Goal: Information Seeking & Learning: Learn about a topic

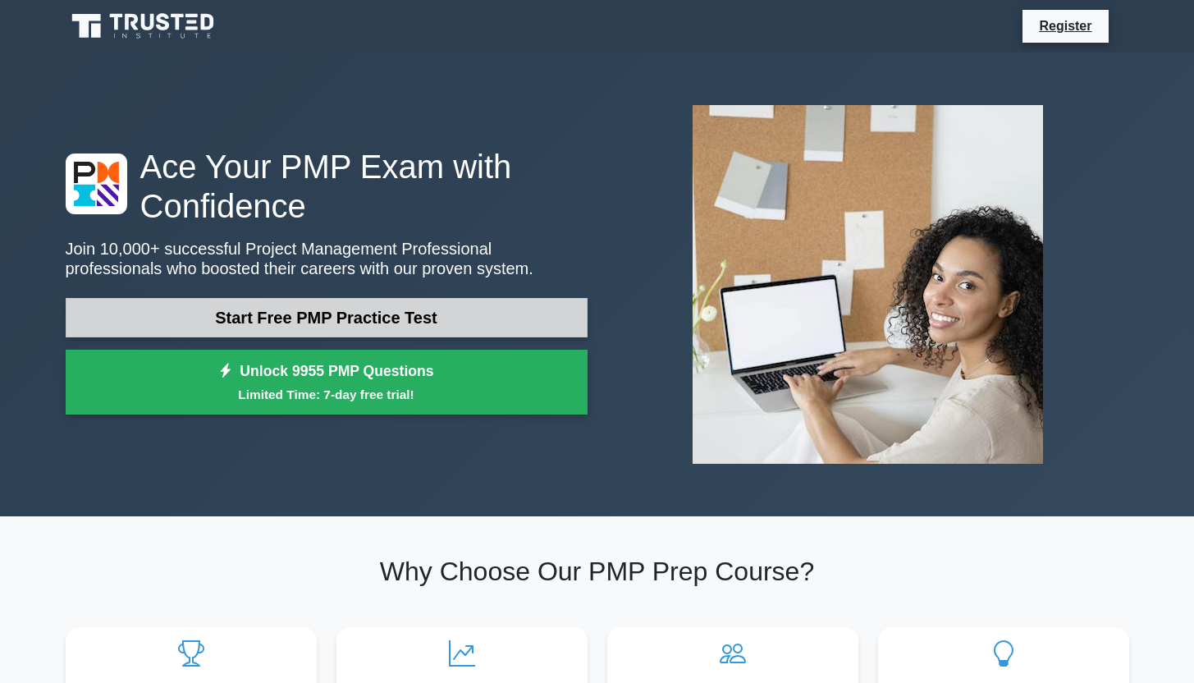
click at [520, 306] on link "Start Free PMP Practice Test" at bounding box center [327, 317] width 522 height 39
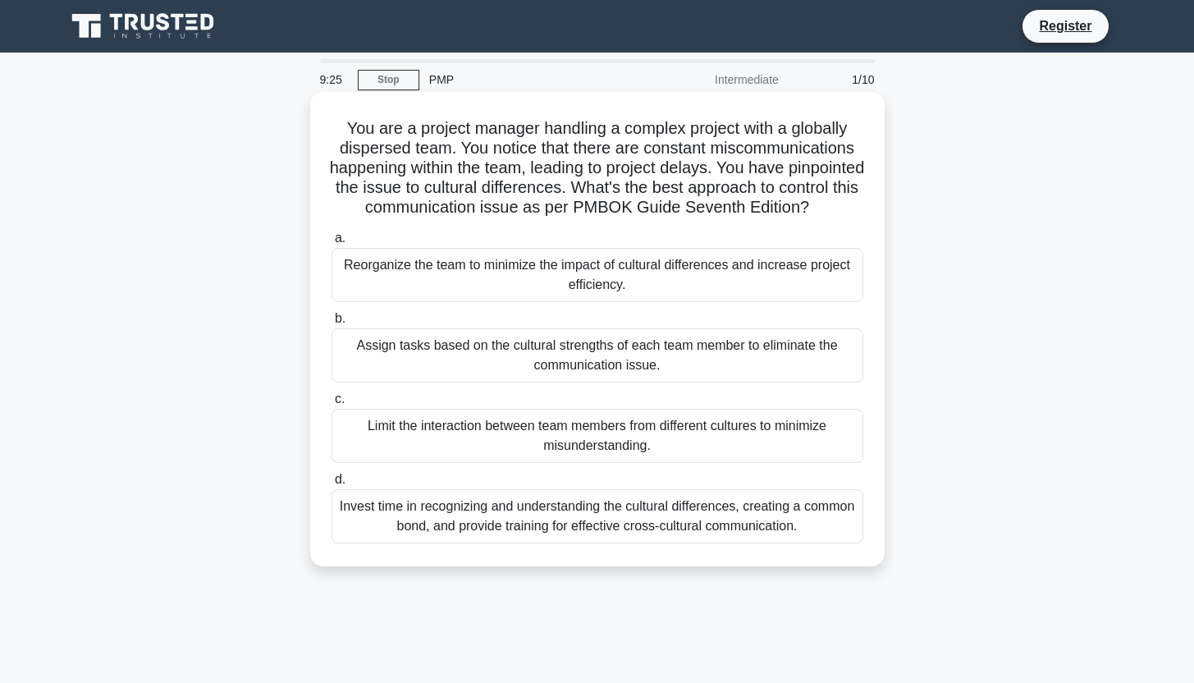
click at [762, 542] on div "Invest time in recognizing and understanding the cultural differences, creating…" at bounding box center [598, 516] width 532 height 54
click at [332, 485] on input "d. Invest time in recognizing and understanding the cultural differences, creat…" at bounding box center [332, 480] width 0 height 11
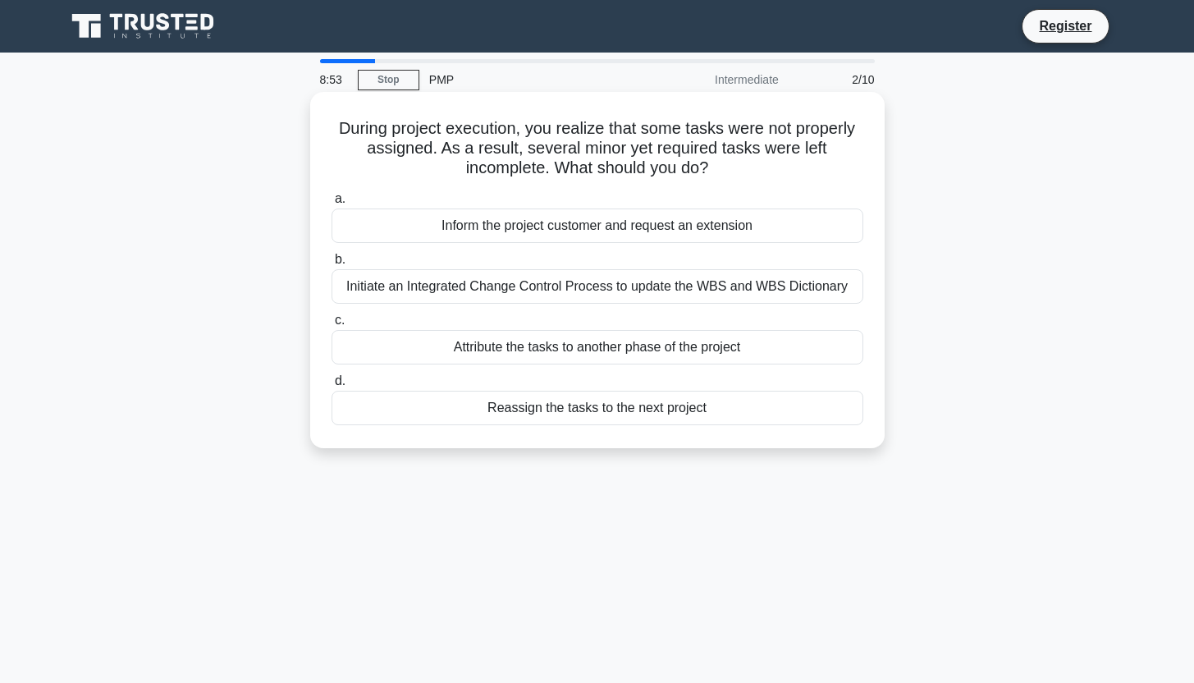
click at [754, 289] on div "Initiate an Integrated Change Control Process to update the WBS and WBS Diction…" at bounding box center [598, 286] width 532 height 34
click at [332, 265] on input "b. Initiate an Integrated Change Control Process to update the WBS and WBS Dict…" at bounding box center [332, 259] width 0 height 11
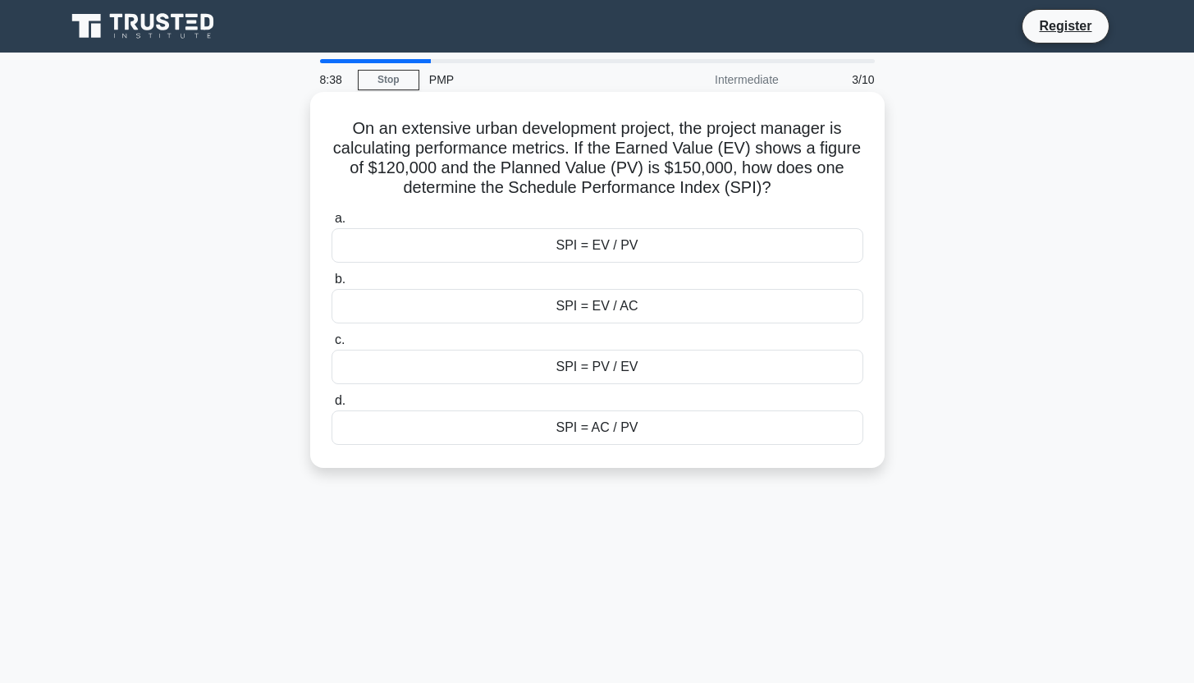
drag, startPoint x: 780, startPoint y: 186, endPoint x: 724, endPoint y: 189, distance: 55.9
click at [724, 189] on h5 "On an extensive urban development project, the project manager is calculating p…" at bounding box center [597, 158] width 535 height 80
copy h5 "(SPI)?"
click at [707, 248] on div "SPI = EV / PV" at bounding box center [598, 245] width 532 height 34
click at [332, 224] on input "a. SPI = EV / PV" at bounding box center [332, 218] width 0 height 11
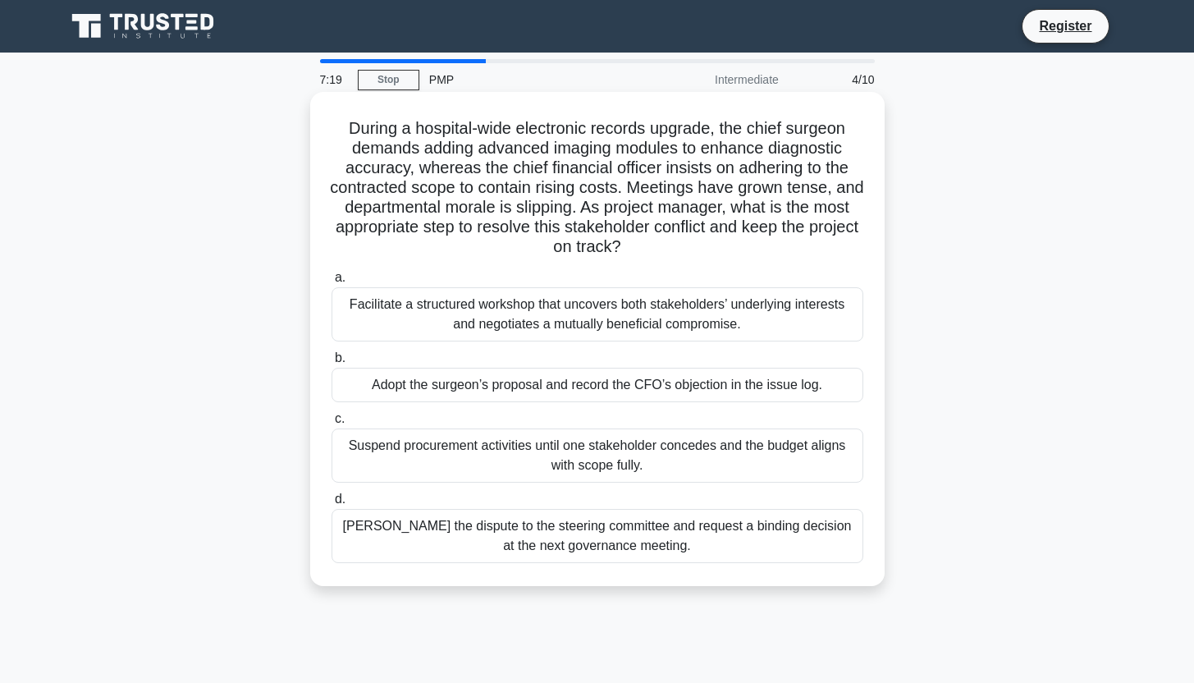
click at [837, 316] on div "Facilitate a structured workshop that uncovers both stakeholders’ underlying in…" at bounding box center [598, 314] width 532 height 54
click at [332, 283] on input "a. Facilitate a structured workshop that uncovers both stakeholders’ underlying…" at bounding box center [332, 278] width 0 height 11
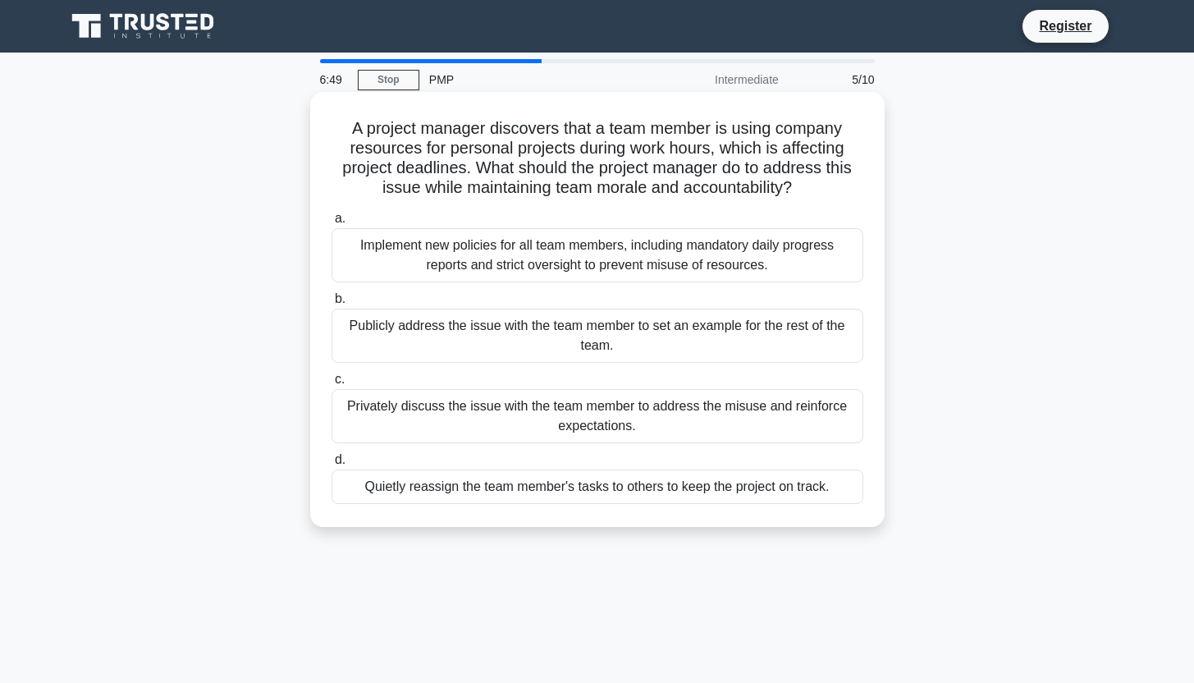
click at [822, 415] on div "Privately discuss the issue with the team member to address the misuse and rein…" at bounding box center [598, 416] width 532 height 54
click at [332, 385] on input "c. Privately discuss the issue with the team member to address the misuse and r…" at bounding box center [332, 379] width 0 height 11
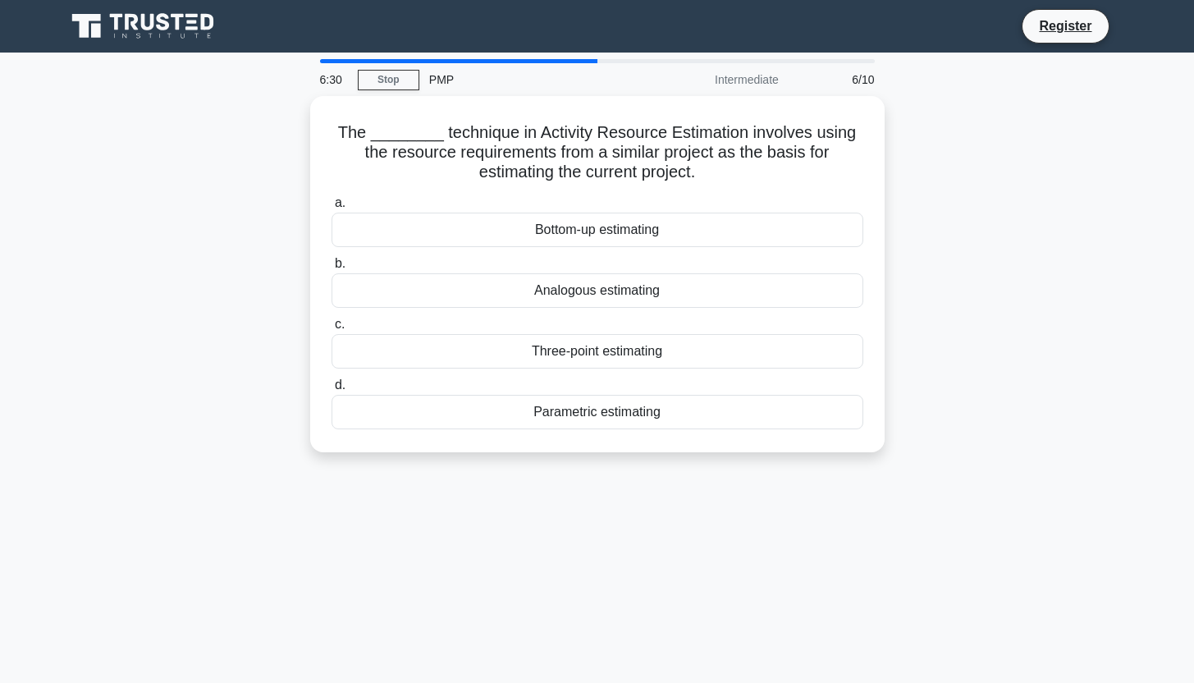
drag, startPoint x: 579, startPoint y: 406, endPoint x: 536, endPoint y: 488, distance: 91.8
click at [535, 487] on div "6:30 Stop PMP Intermediate 6/10 The ________ technique in Activity Resource Est…" at bounding box center [598, 469] width 1084 height 821
click at [598, 513] on div "6:30 Stop PMP Intermediate 6/10 The ________ technique in Activity Resource Est…" at bounding box center [598, 469] width 1084 height 821
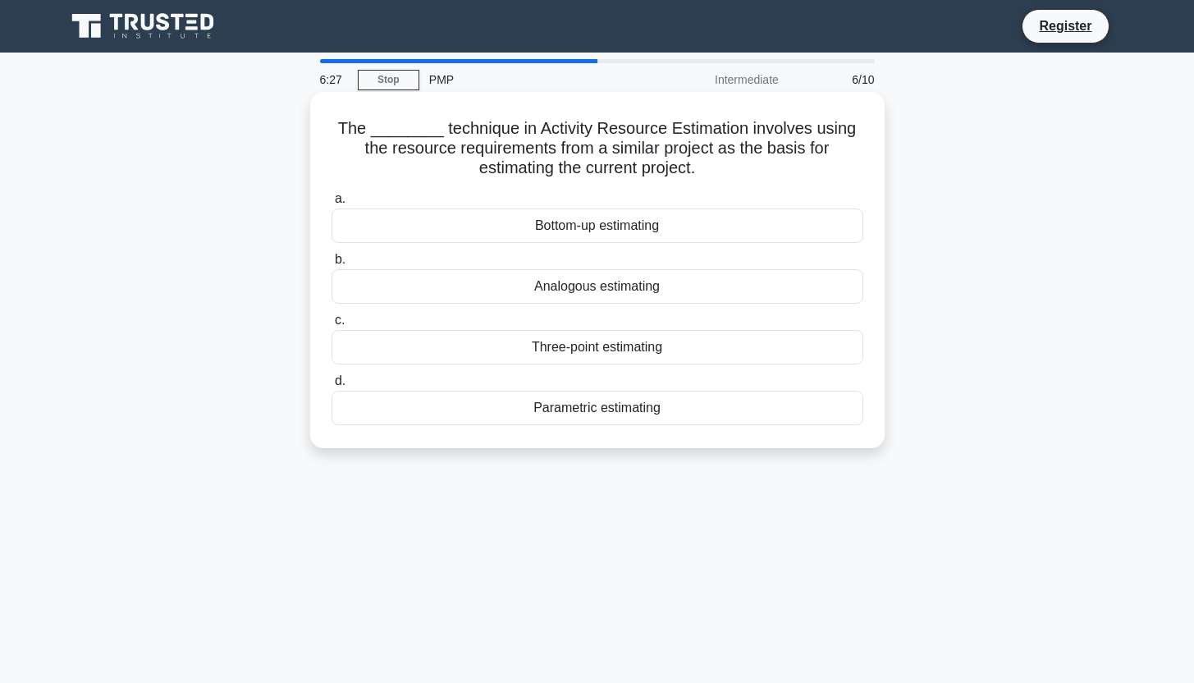
click at [696, 220] on div "Bottom-up estimating" at bounding box center [598, 226] width 532 height 34
click at [332, 204] on input "a. Bottom-up estimating" at bounding box center [332, 199] width 0 height 11
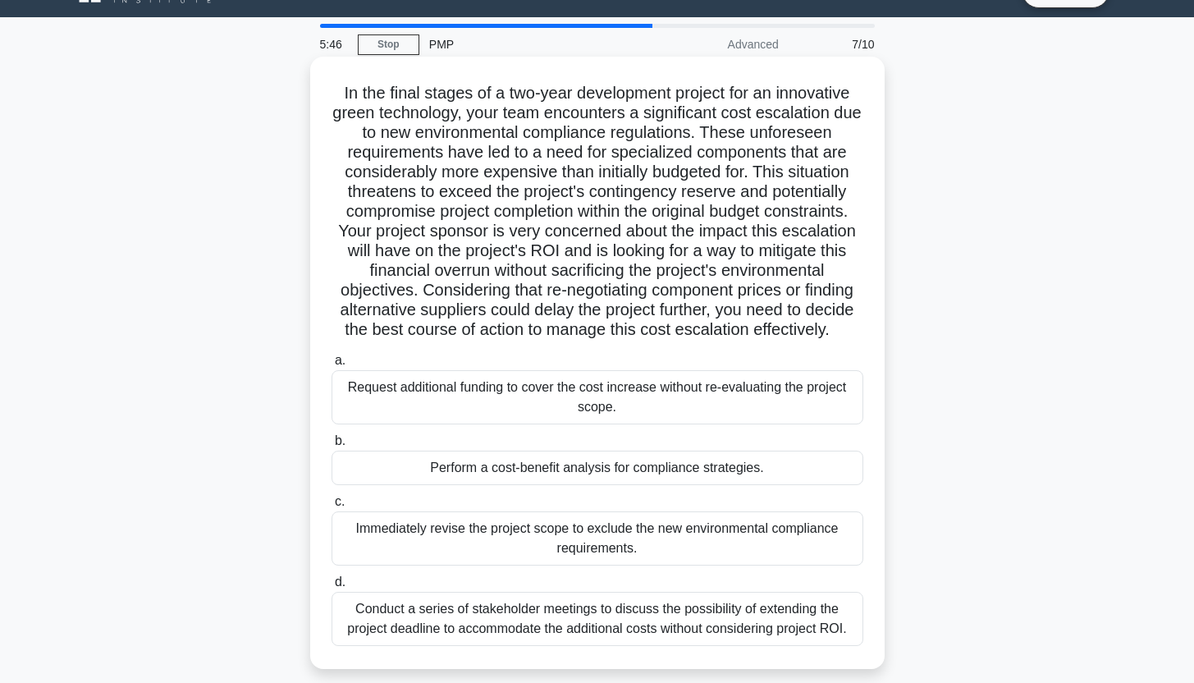
scroll to position [41, 0]
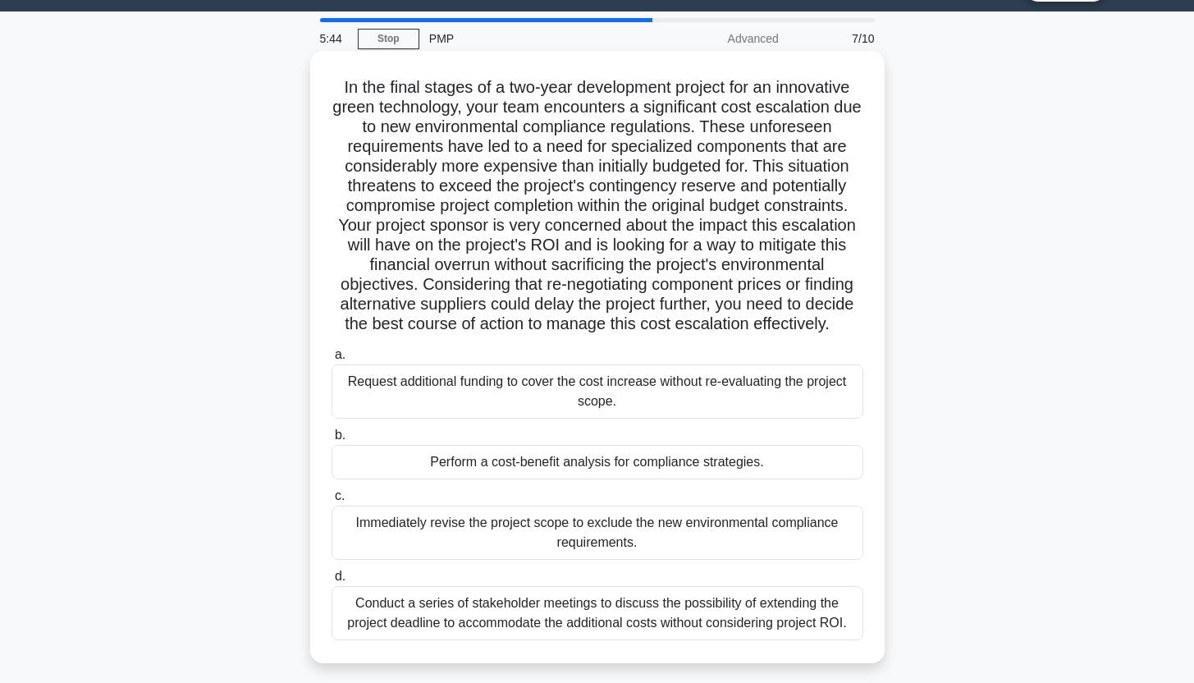
click at [837, 218] on h5 "In the final stages of a two-year development project for an innovative green t…" at bounding box center [597, 206] width 535 height 258
click at [840, 187] on h5 "In the final stages of a two-year development project for an innovative green t…" at bounding box center [597, 206] width 535 height 258
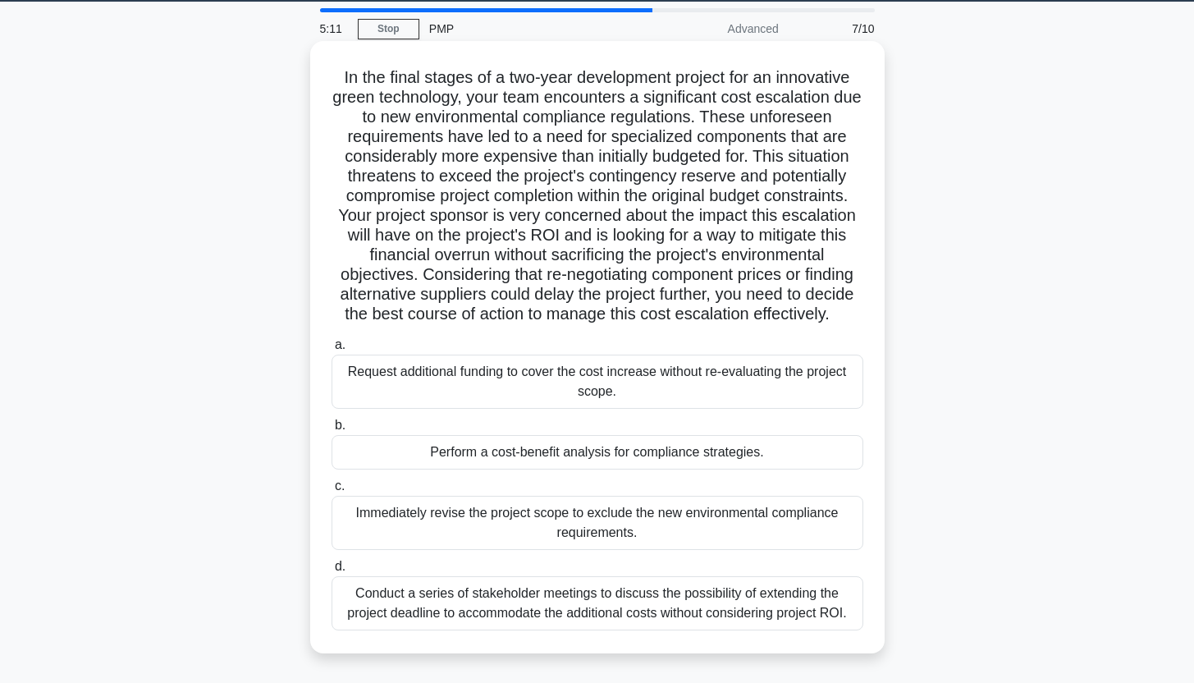
scroll to position [32, 0]
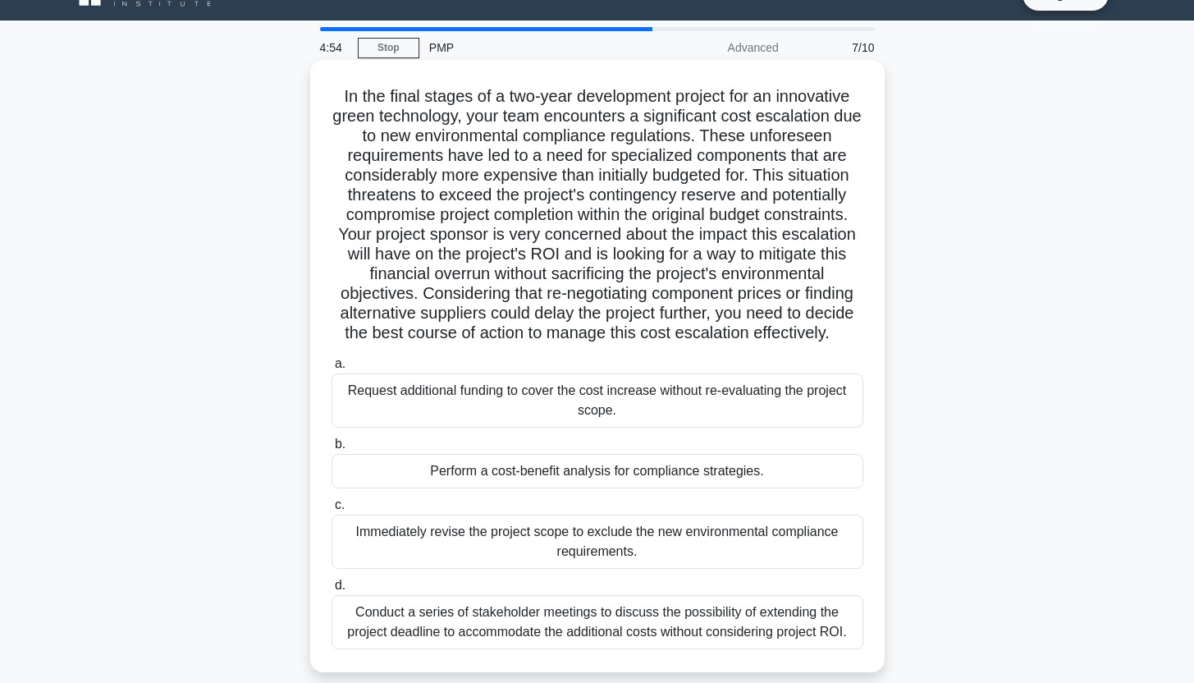
click at [751, 619] on div "Conduct a series of stakeholder meetings to discuss the possibility of extendin…" at bounding box center [598, 622] width 532 height 54
click at [332, 591] on input "d. Conduct a series of stakeholder meetings to discuss the possibility of exten…" at bounding box center [332, 585] width 0 height 11
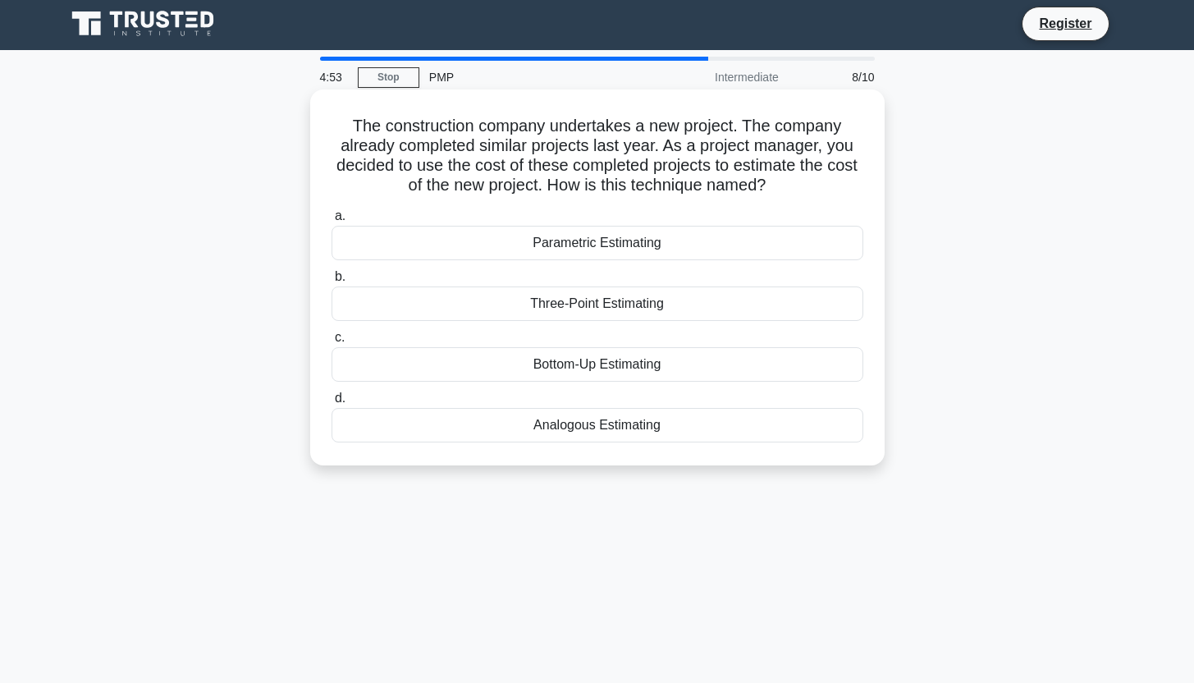
scroll to position [0, 0]
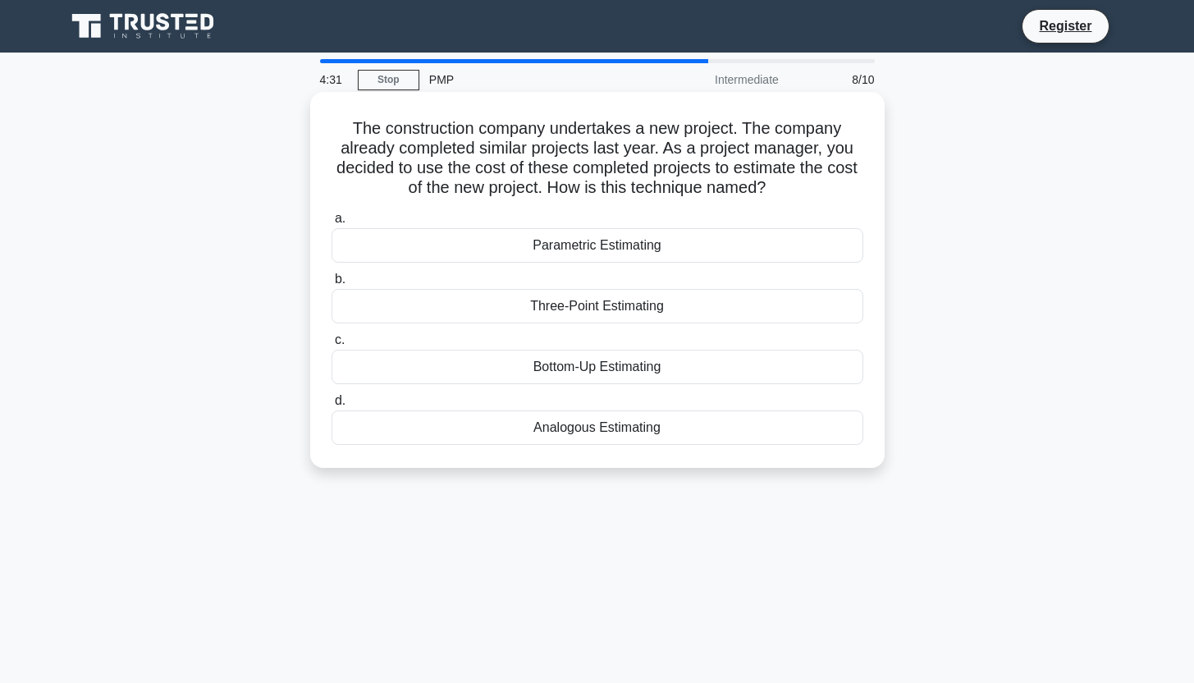
click at [721, 160] on h5 "The construction company undertakes a new project. The company already complete…" at bounding box center [597, 158] width 535 height 80
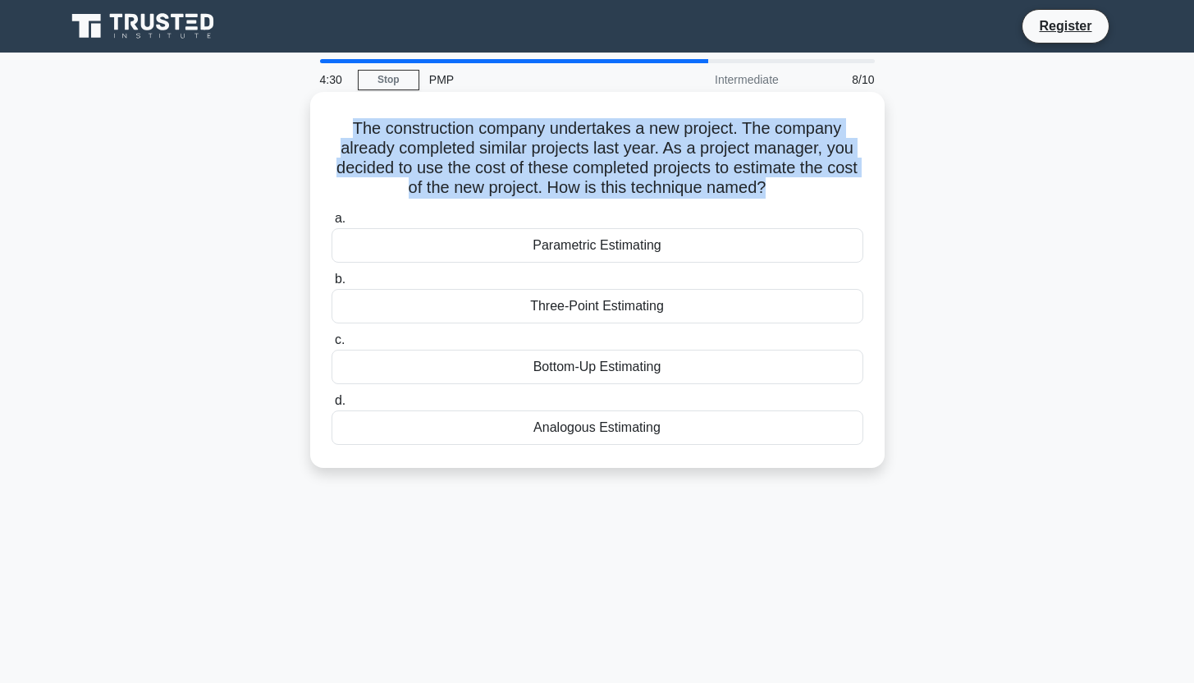
click at [721, 160] on h5 "The construction company undertakes a new project. The company already complete…" at bounding box center [597, 158] width 535 height 80
copy div "The construction company undertakes a new project. The company already complete…"
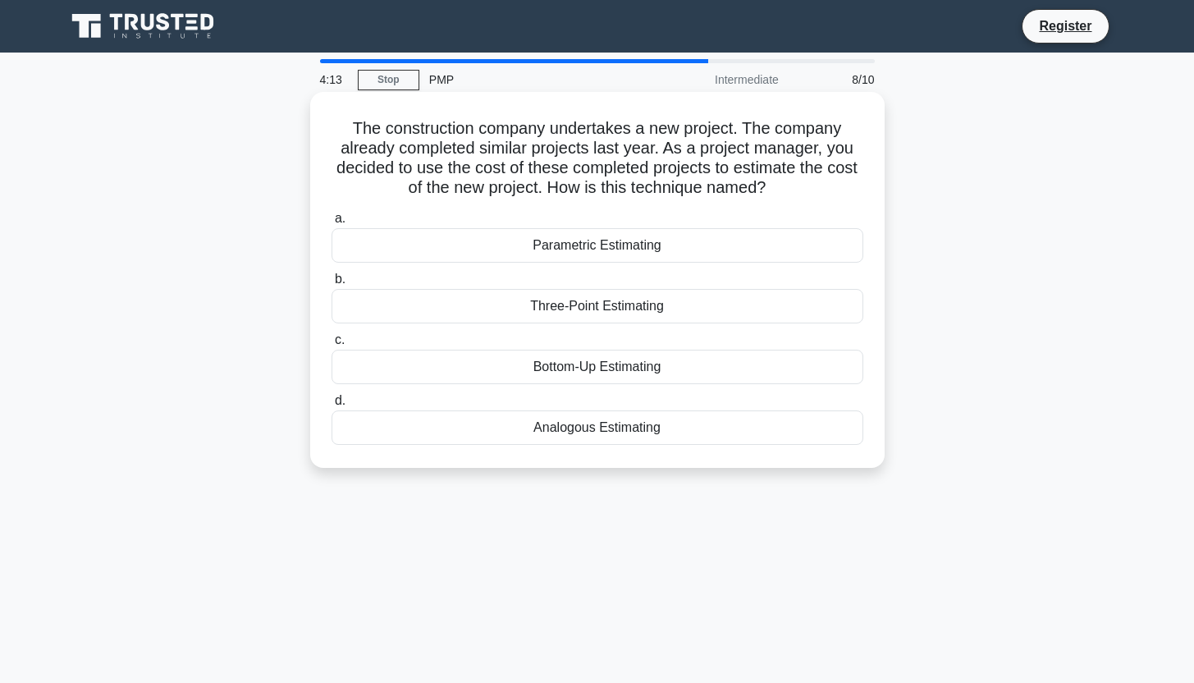
click at [722, 425] on div "Analogous Estimating" at bounding box center [598, 427] width 532 height 34
click at [332, 406] on input "d. Analogous Estimating" at bounding box center [332, 401] width 0 height 11
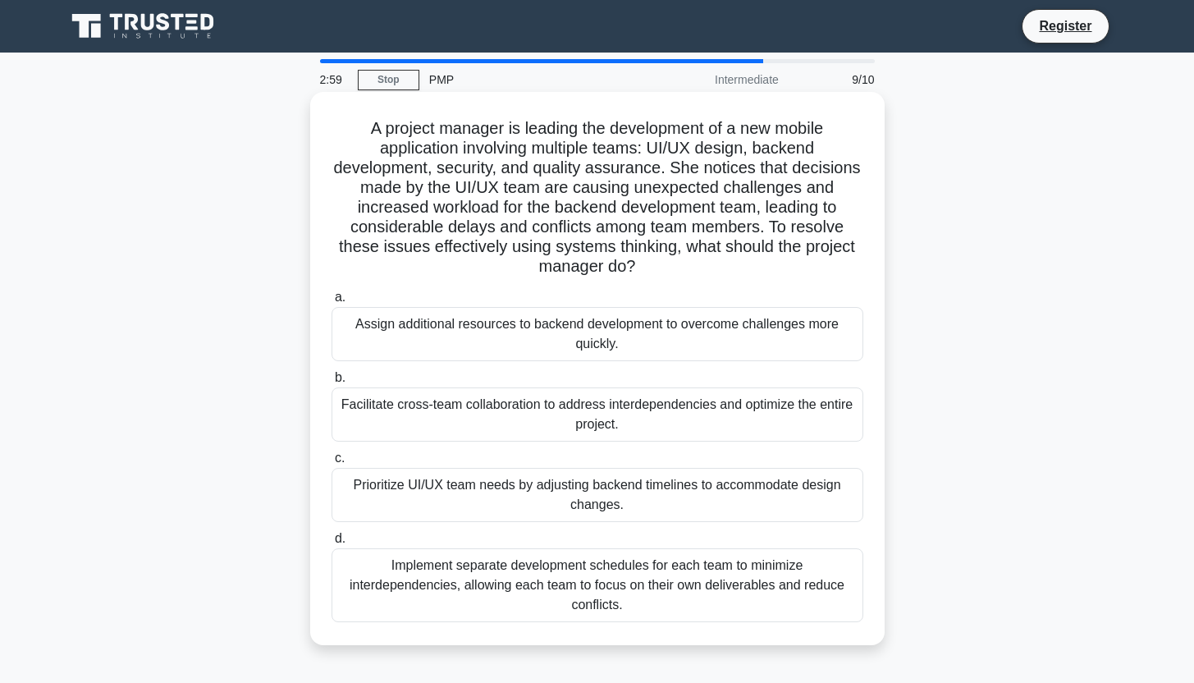
click at [816, 423] on div "Facilitate cross-team collaboration to address interdependencies and optimize t…" at bounding box center [598, 414] width 532 height 54
click at [332, 383] on input "b. Facilitate cross-team collaboration to address interdependencies and optimiz…" at bounding box center [332, 378] width 0 height 11
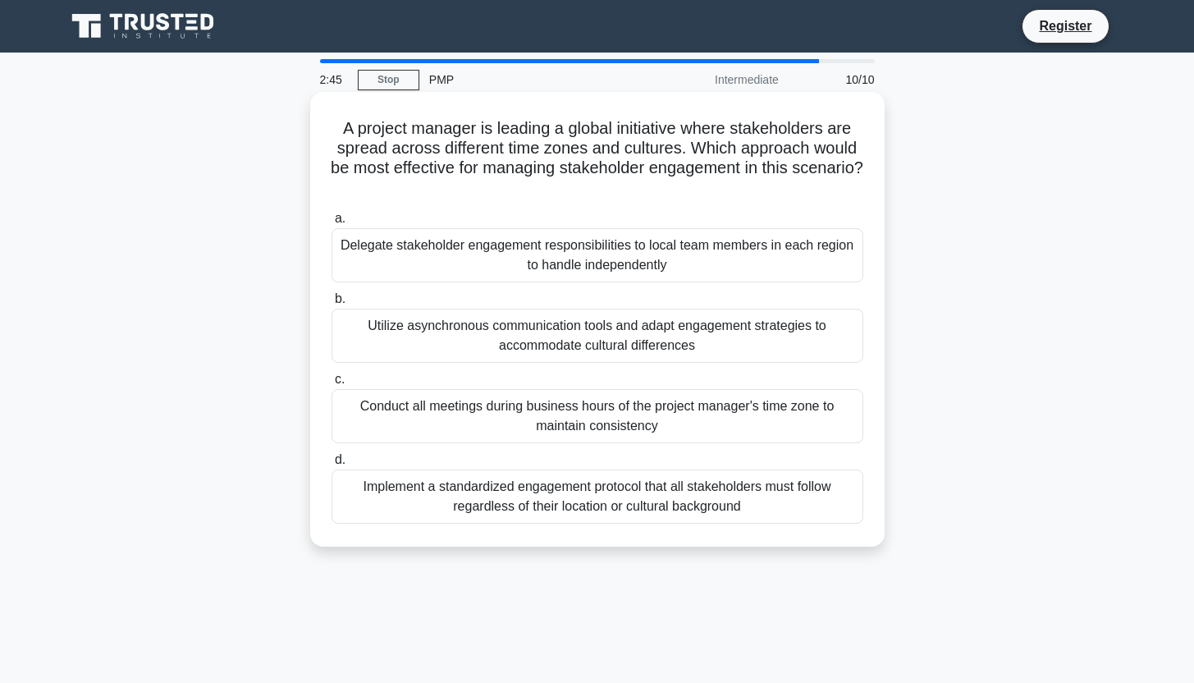
drag, startPoint x: 365, startPoint y: 247, endPoint x: 604, endPoint y: 139, distance: 262.3
click at [605, 139] on div "A project manager is leading a global initiative where stakeholders are spread …" at bounding box center [598, 320] width 562 height 442
click at [644, 131] on h5 "A project manager is leading a global initiative where stakeholders are spread …" at bounding box center [597, 158] width 535 height 80
drag, startPoint x: 460, startPoint y: 332, endPoint x: 672, endPoint y: 177, distance: 263.2
click at [672, 177] on div "A project manager is leading a global initiative where stakeholders are spread …" at bounding box center [598, 320] width 562 height 442
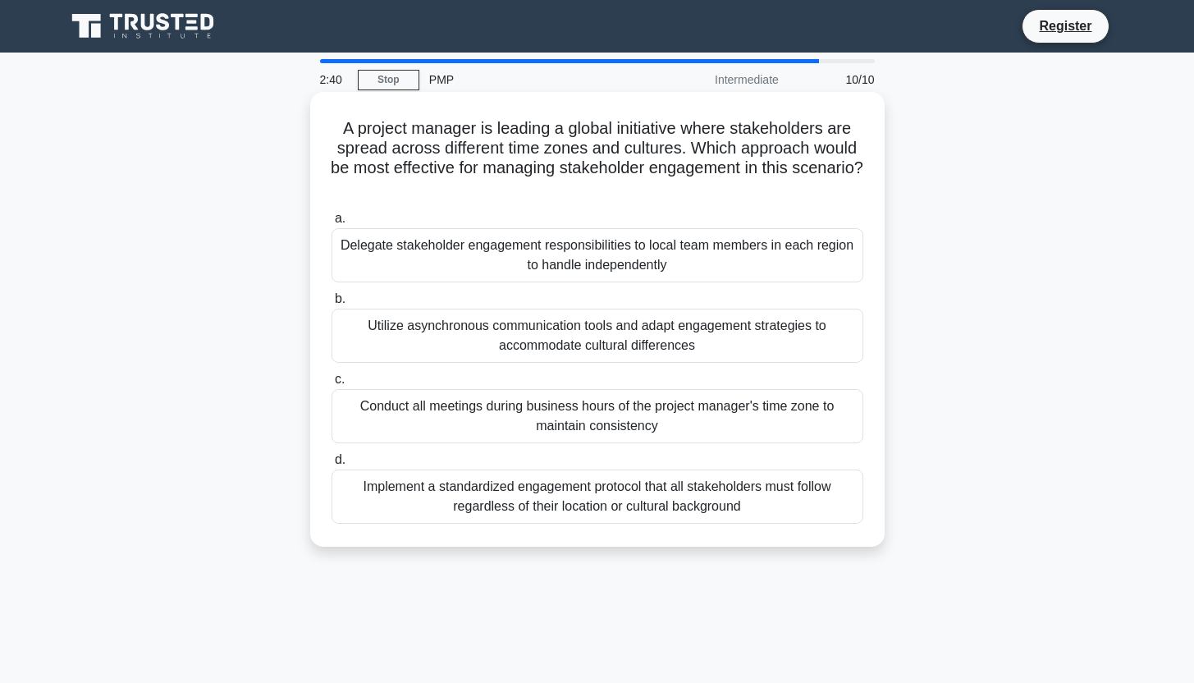
click at [710, 175] on h5 "A project manager is leading a global initiative where stakeholders are spread …" at bounding box center [597, 158] width 535 height 80
click at [768, 332] on div "Utilize asynchronous communication tools and adapt engagement strategies to acc…" at bounding box center [598, 336] width 532 height 54
click at [332, 305] on input "b. Utilize asynchronous communication tools and adapt engagement strategies to …" at bounding box center [332, 299] width 0 height 11
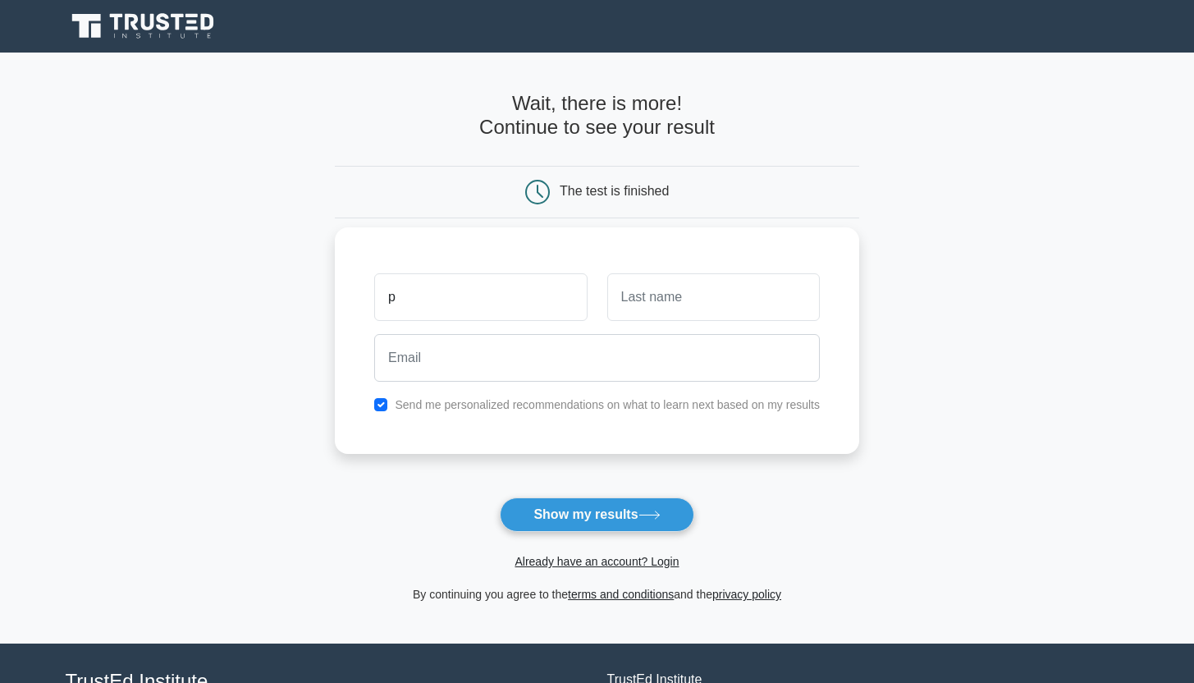
type input "p"
click at [650, 304] on input "text" at bounding box center [714, 297] width 213 height 48
type input "Want"
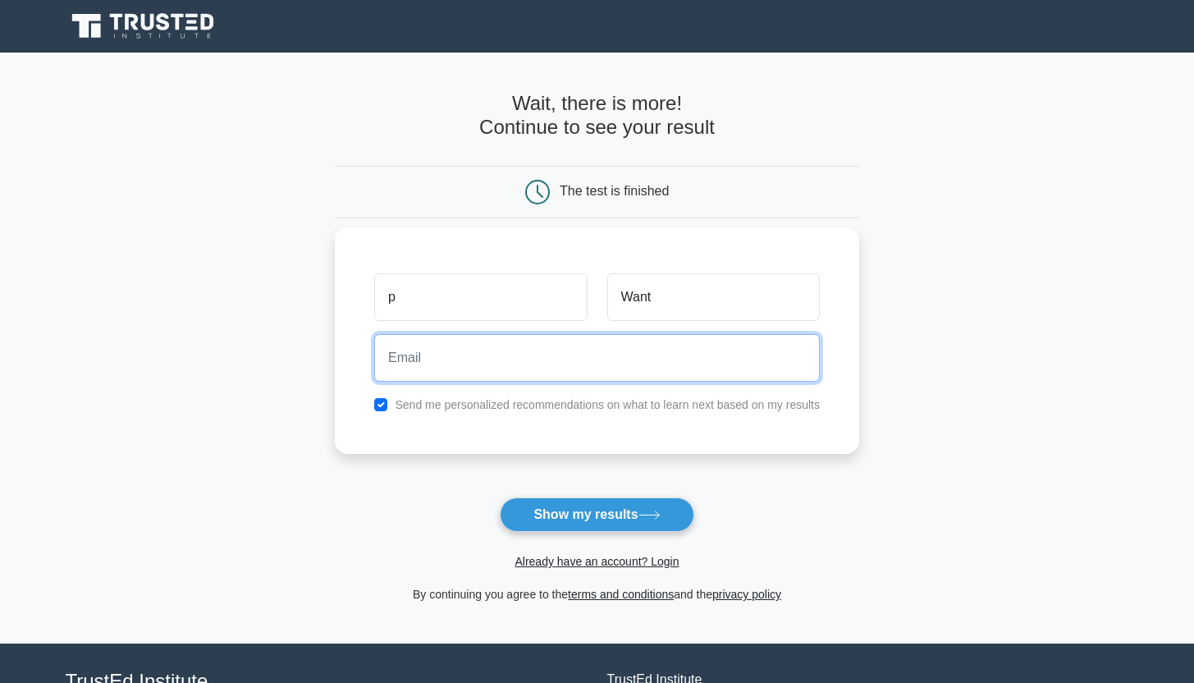
click at [617, 349] on input "email" at bounding box center [597, 358] width 446 height 48
type input "ballksny@gmail.com"
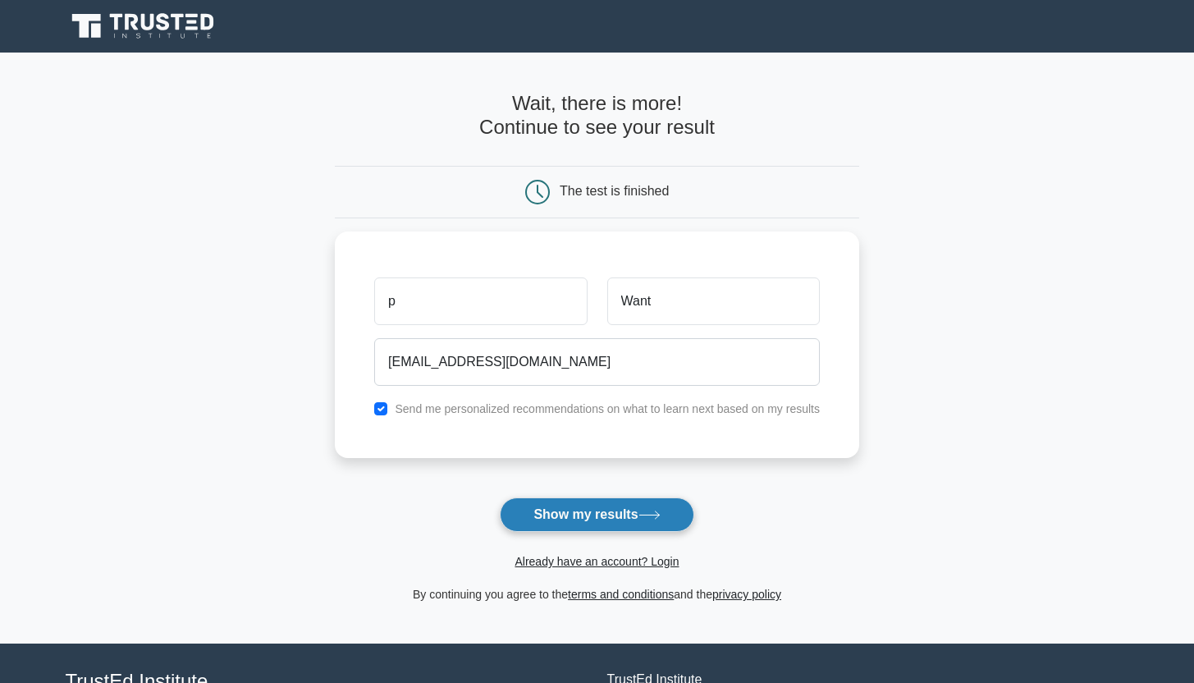
click at [607, 510] on button "Show my results" at bounding box center [597, 514] width 194 height 34
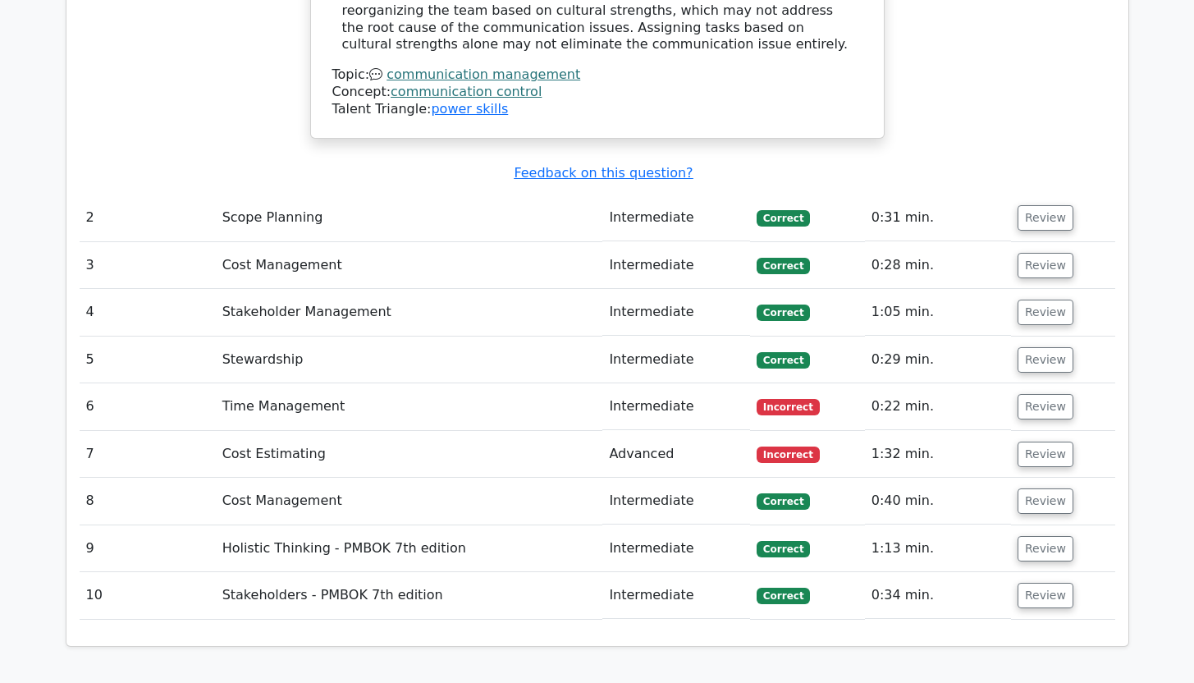
scroll to position [2441, 0]
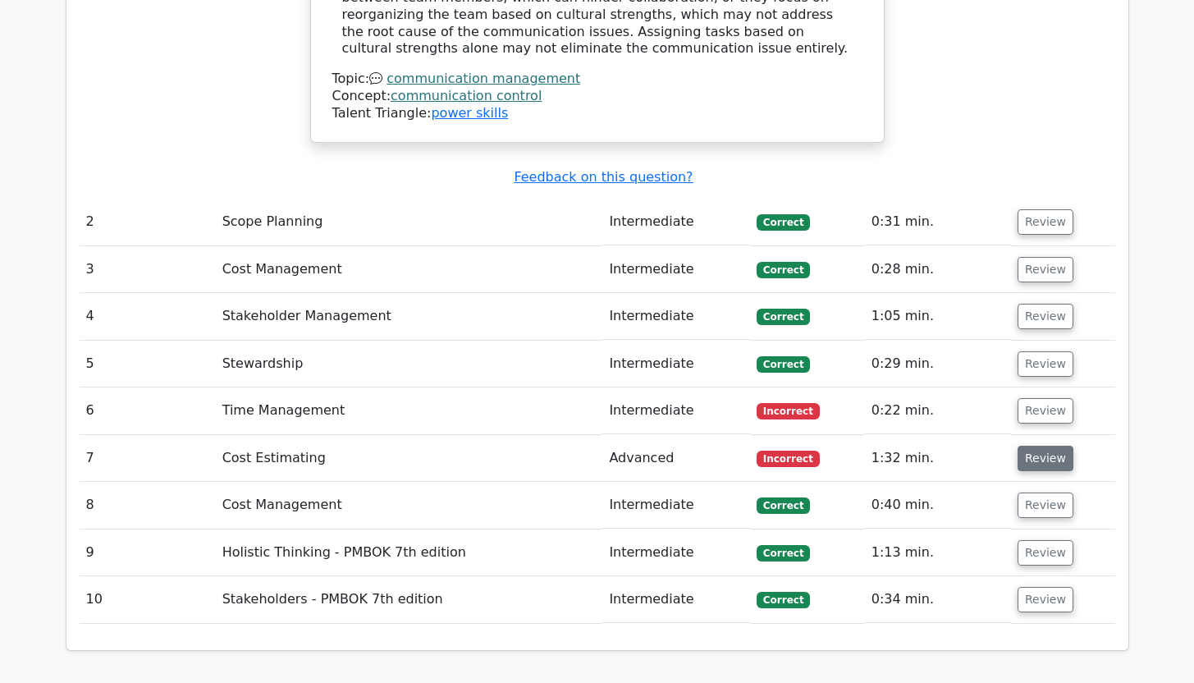
drag, startPoint x: 1034, startPoint y: 303, endPoint x: 1036, endPoint y: 356, distance: 53.4
click at [1038, 435] on td "Review" at bounding box center [1063, 458] width 104 height 47
click at [1043, 446] on button "Review" at bounding box center [1046, 458] width 56 height 25
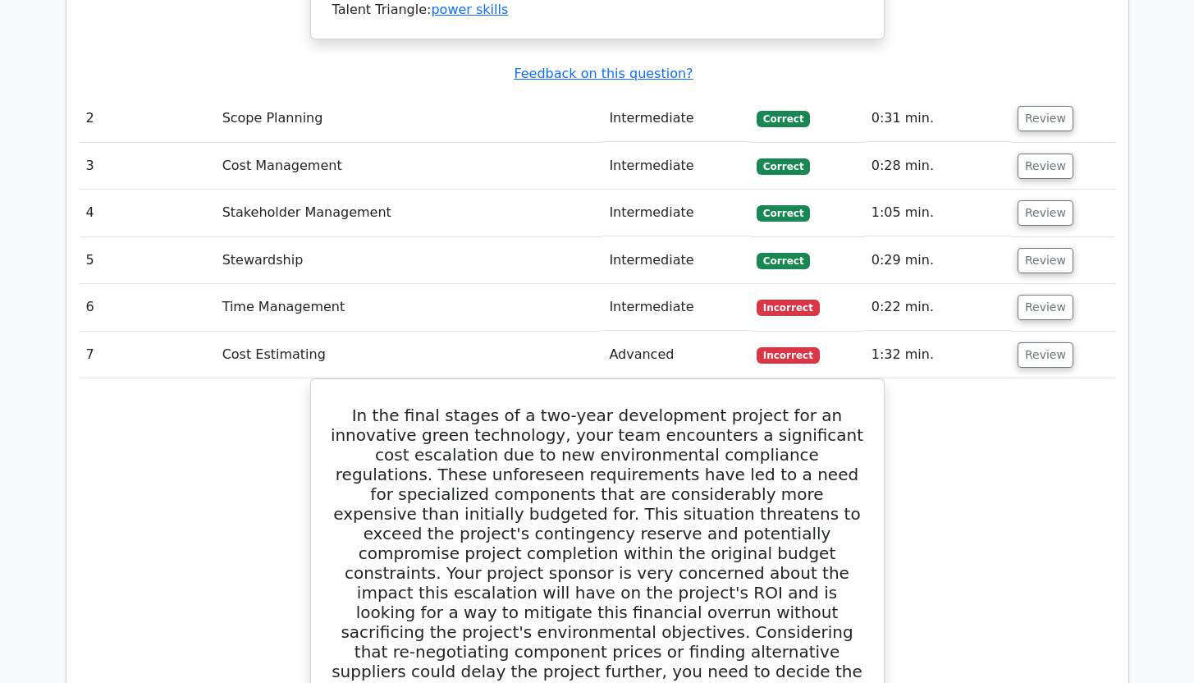
scroll to position [2409, 0]
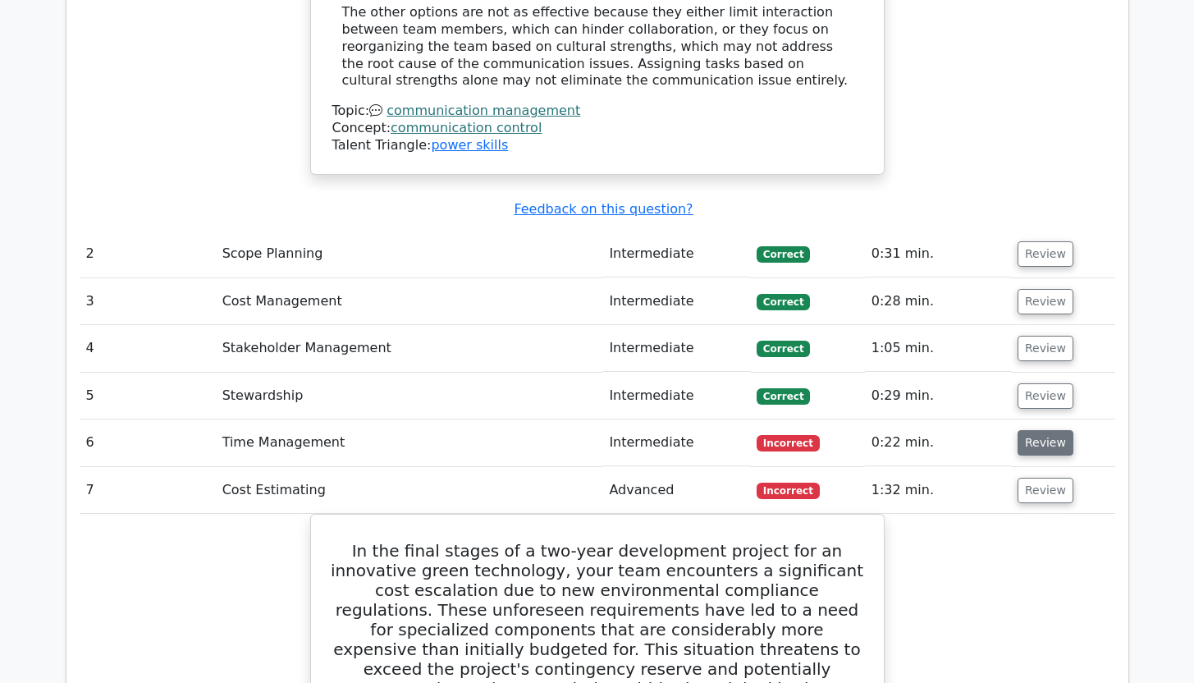
click at [1048, 430] on button "Review" at bounding box center [1046, 442] width 56 height 25
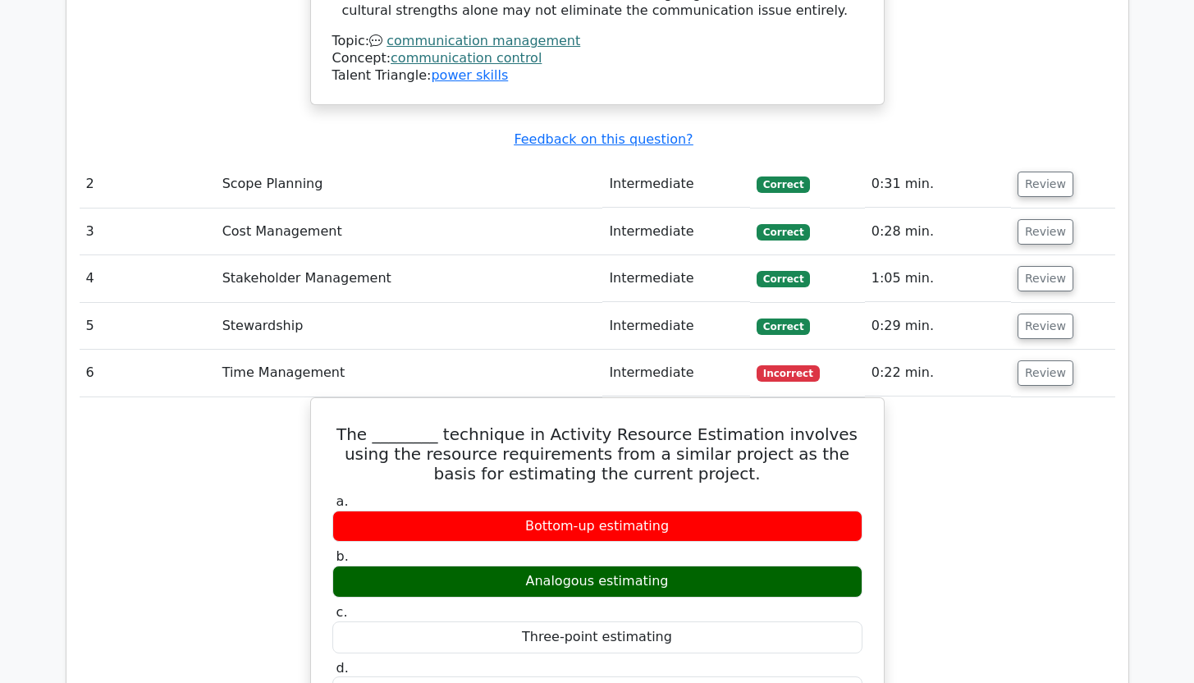
scroll to position [2526, 0]
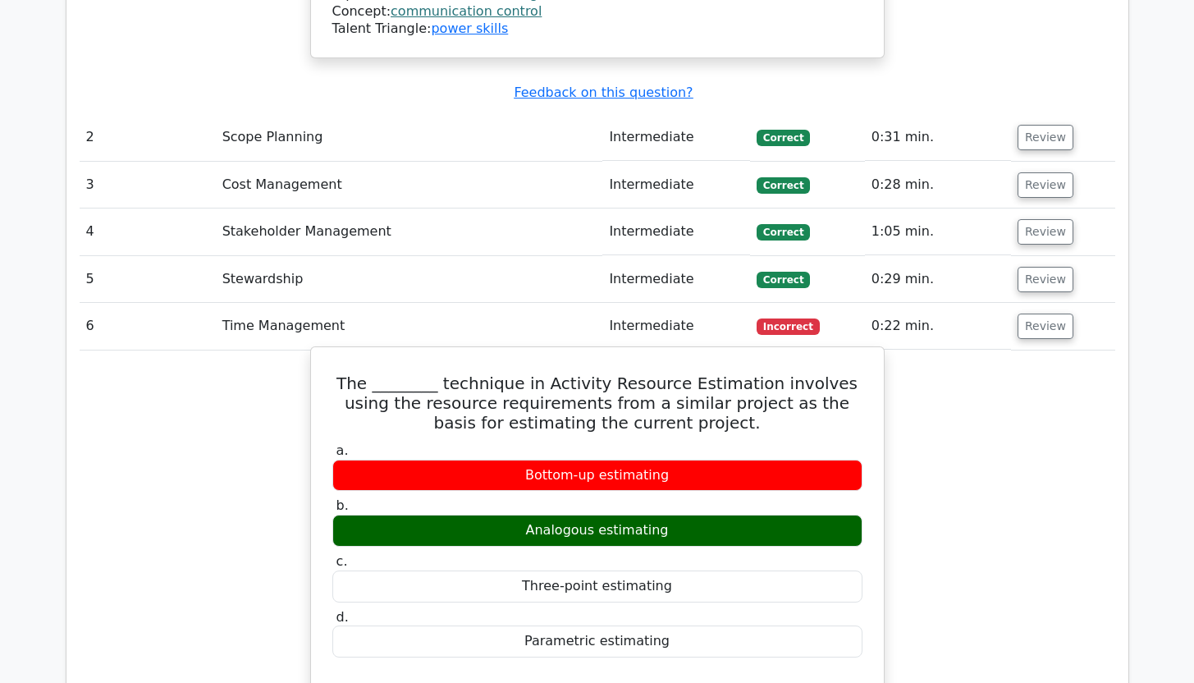
click at [580, 515] on div "Analogous estimating" at bounding box center [597, 531] width 530 height 32
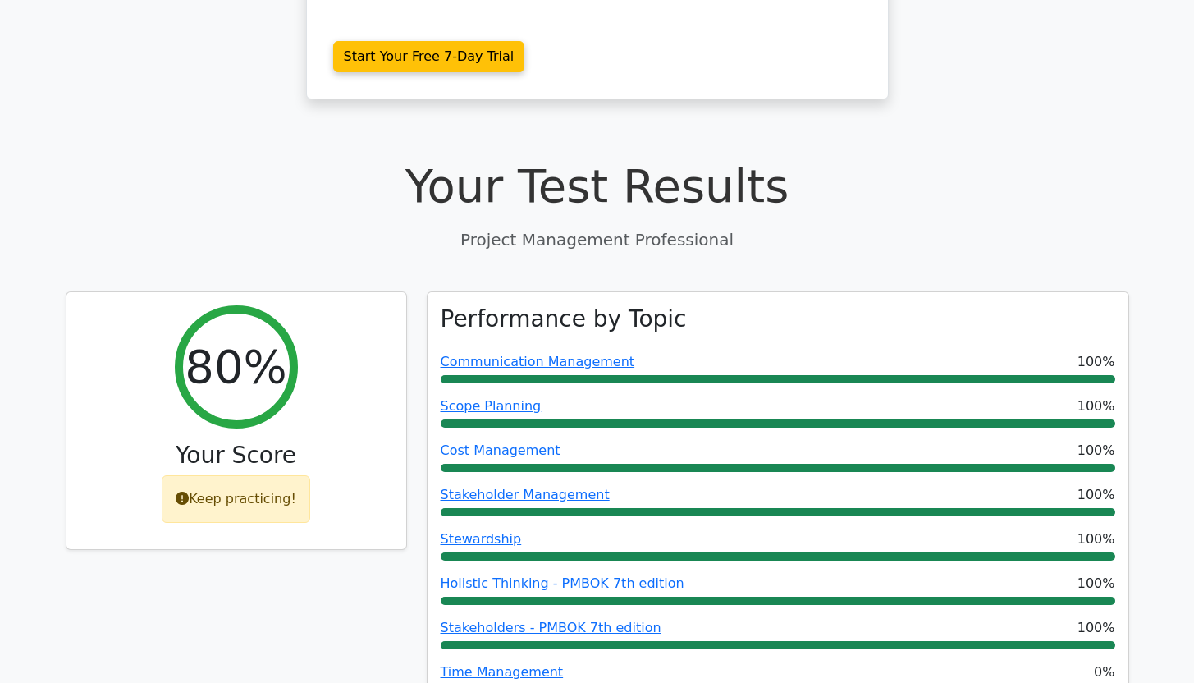
scroll to position [461, 0]
